Goal: Task Accomplishment & Management: Manage account settings

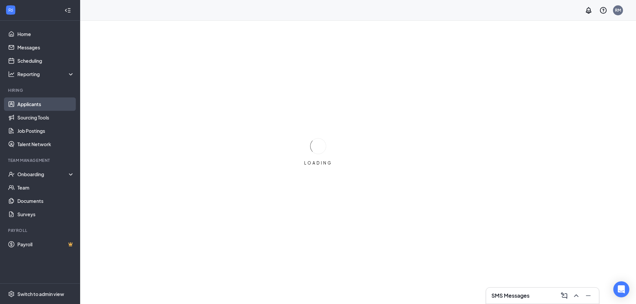
click at [41, 106] on link "Applicants" at bounding box center [45, 103] width 57 height 13
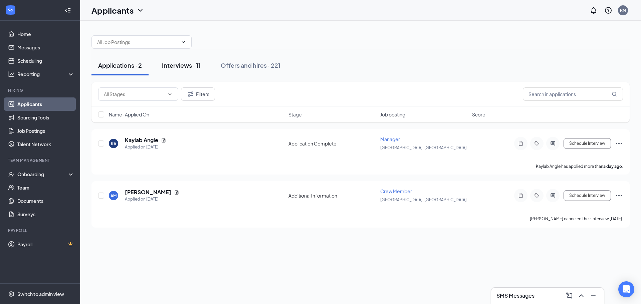
click at [168, 66] on div "Interviews · 11" at bounding box center [181, 65] width 39 height 8
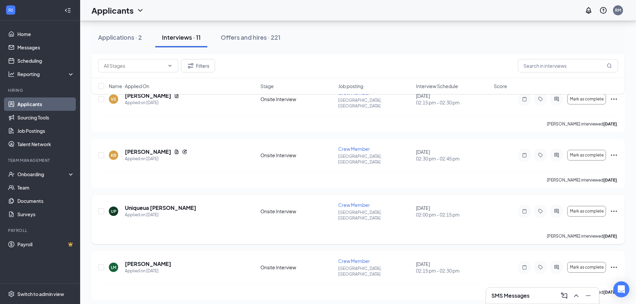
scroll to position [385, 0]
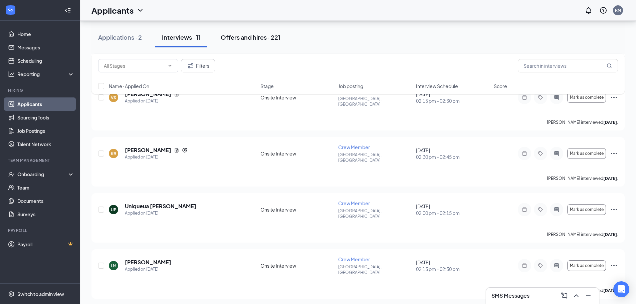
click at [247, 38] on div "Offers and hires · 221" at bounding box center [251, 37] width 60 height 8
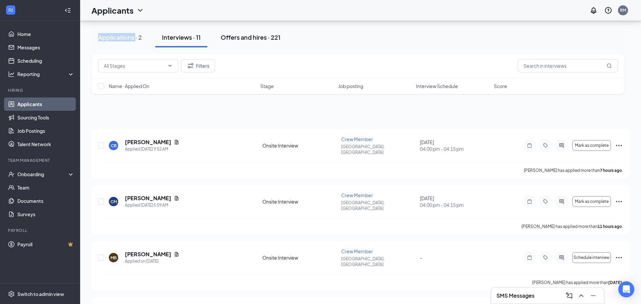
click at [247, 38] on div at bounding box center [360, 39] width 538 height 20
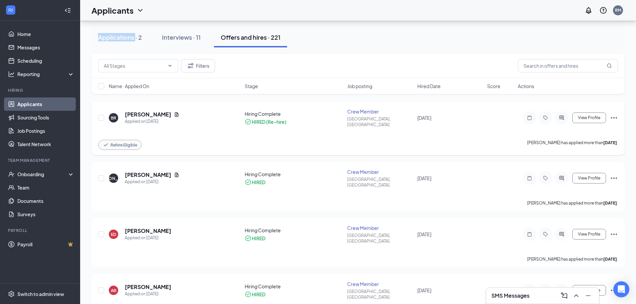
scroll to position [901, 0]
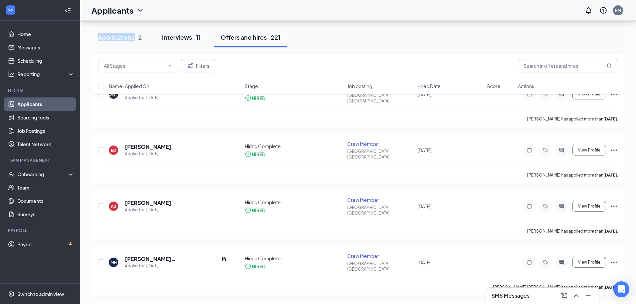
click at [167, 32] on button "Interviews · 11" at bounding box center [181, 37] width 52 height 20
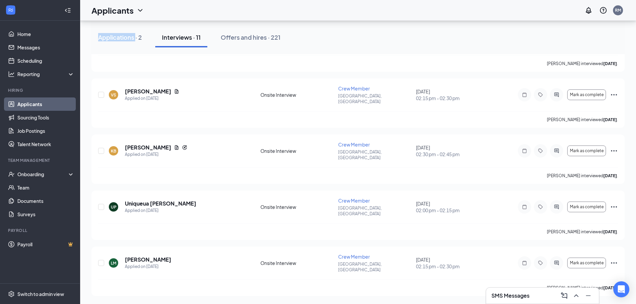
scroll to position [334, 0]
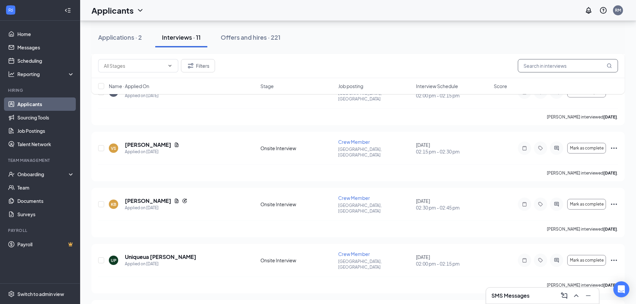
click at [560, 66] on input "text" at bounding box center [568, 65] width 100 height 13
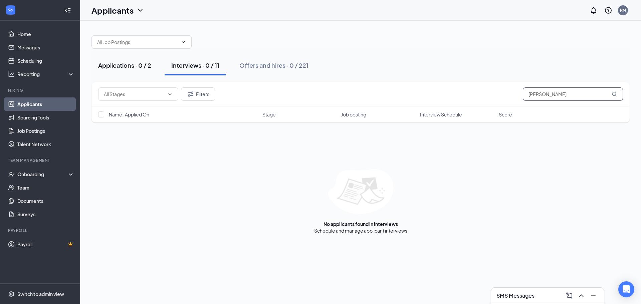
type input "[PERSON_NAME]"
click at [135, 62] on div "Applications · 0 / 2" at bounding box center [124, 65] width 53 height 8
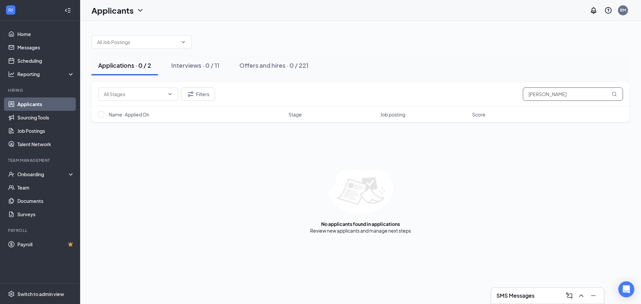
drag, startPoint x: 585, startPoint y: 100, endPoint x: 474, endPoint y: 115, distance: 112.9
click at [475, 115] on div "Filters [PERSON_NAME] Name · Applied On Stage Job posting Score" at bounding box center [360, 102] width 538 height 40
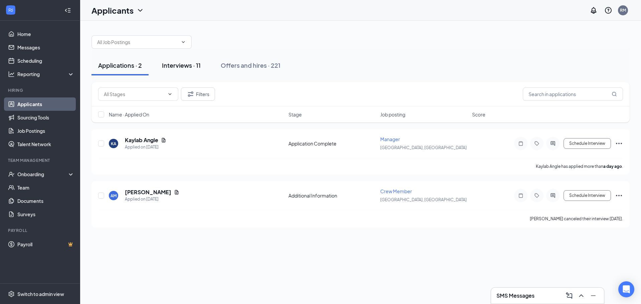
click at [179, 70] on button "Interviews · 11" at bounding box center [181, 65] width 52 height 20
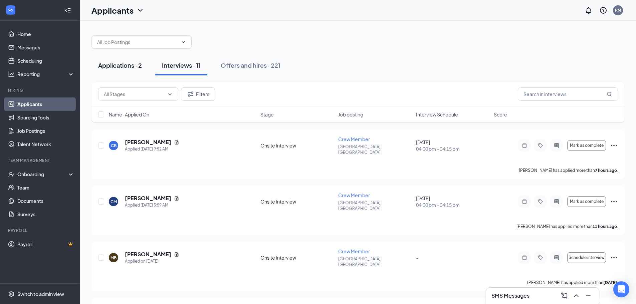
click at [124, 67] on div "Applications · 2" at bounding box center [120, 65] width 44 height 8
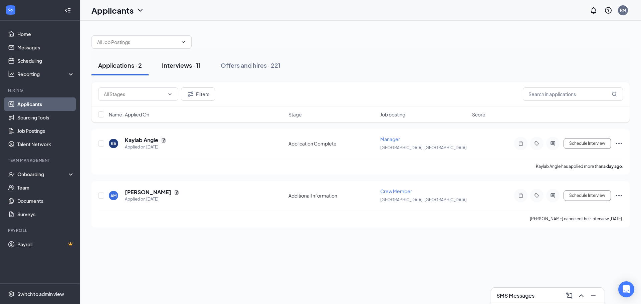
click at [178, 63] on div "Interviews · 11" at bounding box center [181, 65] width 39 height 8
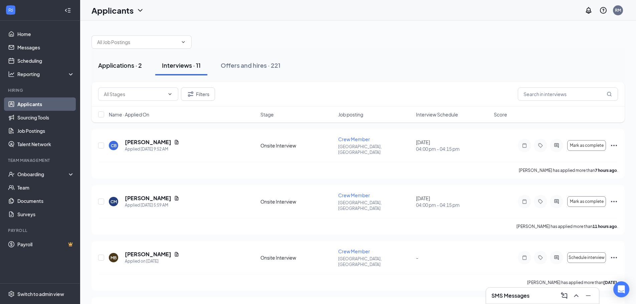
click at [136, 69] on div "Applications · 2" at bounding box center [120, 65] width 44 height 8
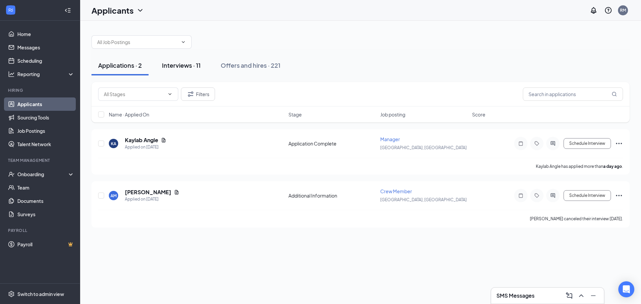
click at [171, 71] on button "Interviews · 11" at bounding box center [181, 65] width 52 height 20
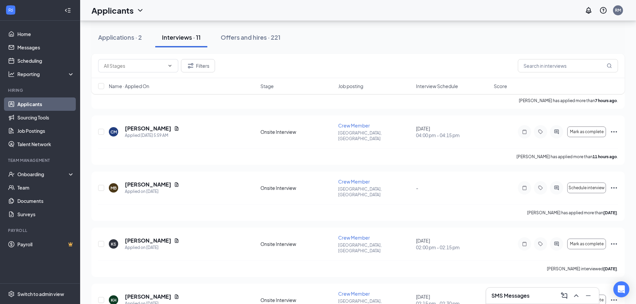
scroll to position [100, 0]
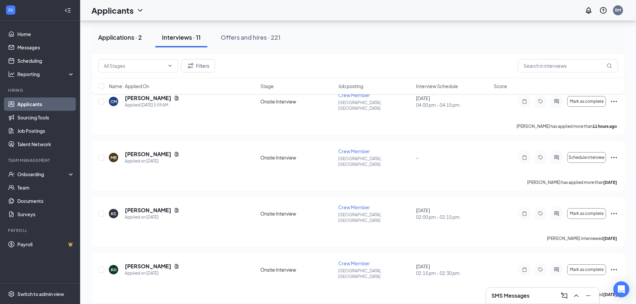
click at [110, 40] on div "Applications · 2" at bounding box center [120, 37] width 44 height 8
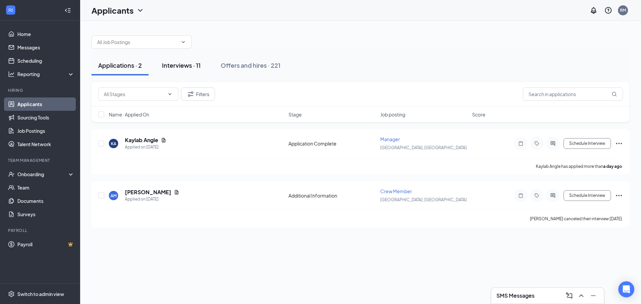
click at [164, 65] on div "Interviews · 11" at bounding box center [181, 65] width 39 height 8
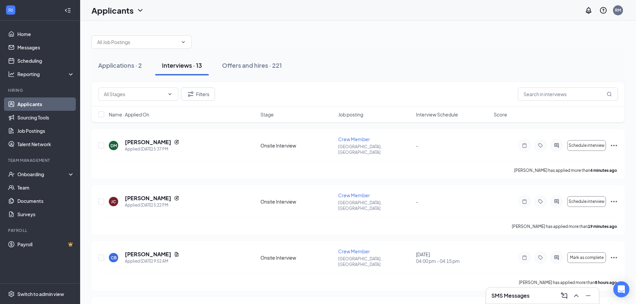
scroll to position [33, 0]
click at [589, 143] on span "Schedule interview" at bounding box center [586, 145] width 36 height 5
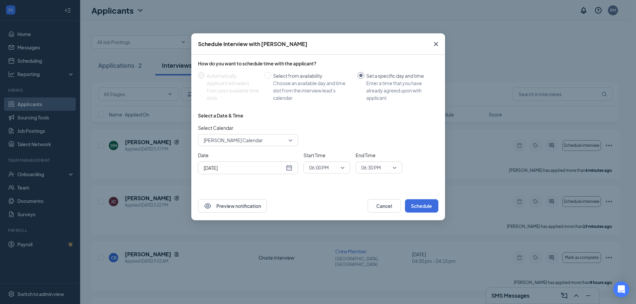
click at [253, 138] on span "[PERSON_NAME] Calendar" at bounding box center [233, 140] width 59 height 10
click at [290, 87] on div "Choose an available day and time slot from the interview lead’s calendar" at bounding box center [312, 90] width 79 height 22
click at [271, 79] on input "Select from availability Choose an available day and time slot from the intervi…" at bounding box center [267, 75] width 7 height 7
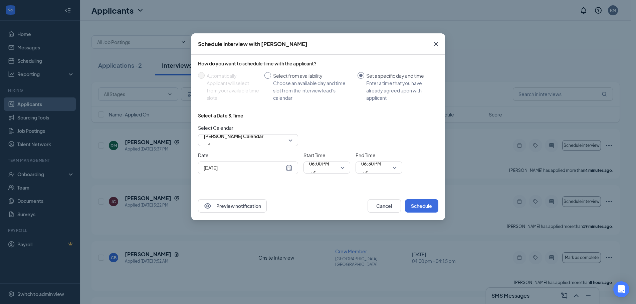
radio input "true"
radio input "false"
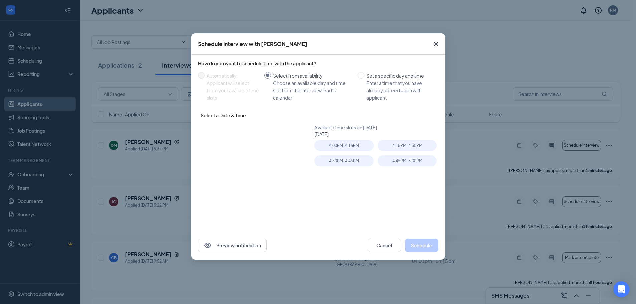
type input "Oct 21, 2025"
click at [434, 42] on icon "Cross" at bounding box center [436, 44] width 8 height 8
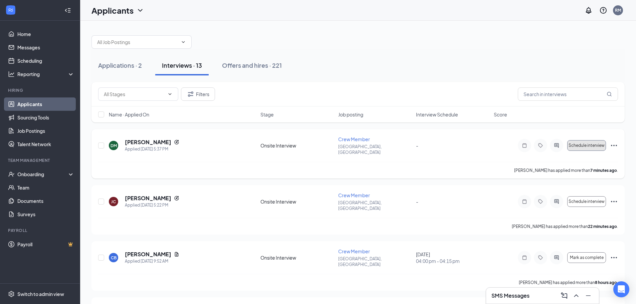
click at [587, 140] on button "Schedule interview" at bounding box center [586, 145] width 39 height 11
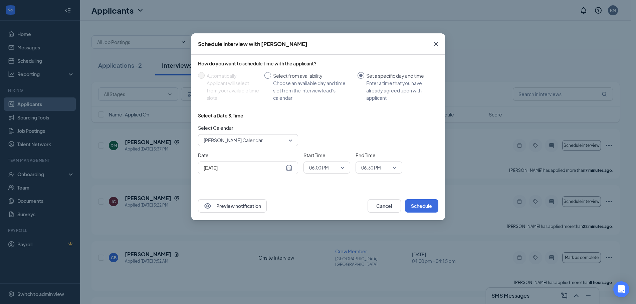
click at [291, 73] on div "Select from availability" at bounding box center [312, 75] width 79 height 7
click at [271, 73] on input "Select from availability Choose an available day and time slot from the intervi…" at bounding box center [267, 75] width 7 height 7
radio input "true"
radio input "false"
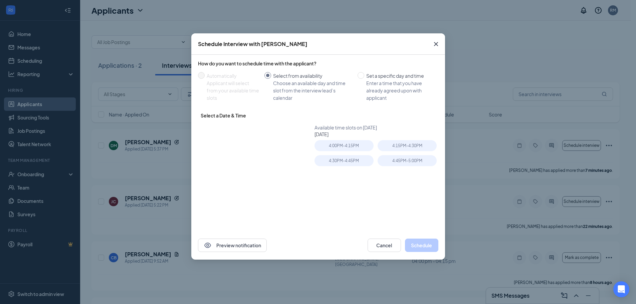
type input "Oct 21, 2025"
click at [348, 148] on div "4:00PM - 4:15PM" at bounding box center [343, 145] width 59 height 11
click at [422, 247] on button "Schedule" at bounding box center [421, 245] width 33 height 13
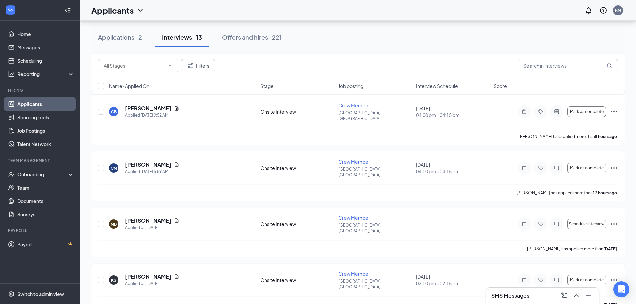
scroll to position [167, 0]
